Goal: Browse casually: Explore the website without a specific task or goal

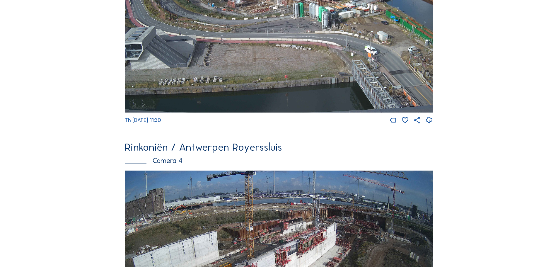
scroll to position [1092, 0]
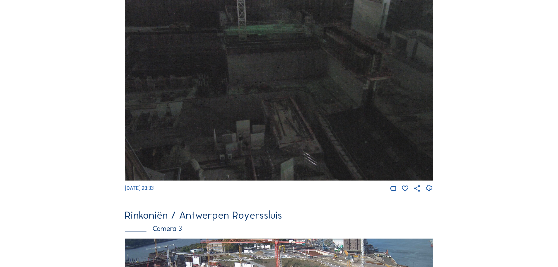
scroll to position [733, 0]
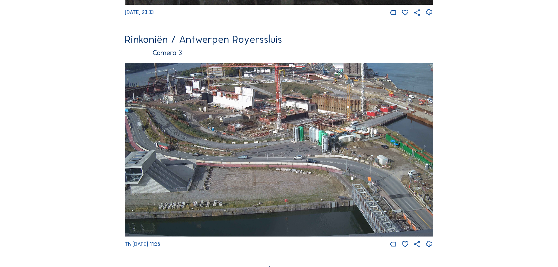
click at [290, 125] on img at bounding box center [279, 150] width 309 height 174
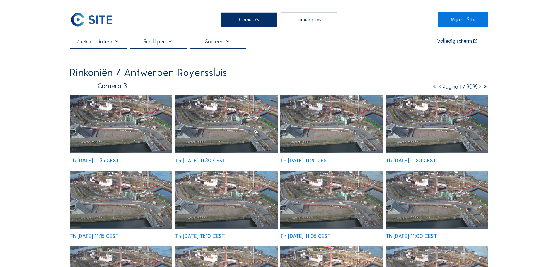
click at [135, 109] on img at bounding box center [121, 124] width 103 height 58
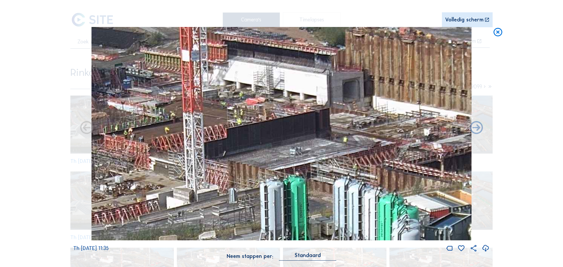
drag, startPoint x: 280, startPoint y: 123, endPoint x: 177, endPoint y: 143, distance: 104.3
click at [177, 143] on img at bounding box center [281, 134] width 380 height 214
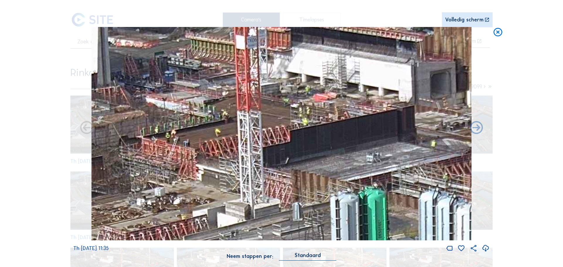
drag, startPoint x: 191, startPoint y: 140, endPoint x: 273, endPoint y: 149, distance: 83.1
click at [275, 156] on img at bounding box center [281, 134] width 380 height 214
